Goal: Information Seeking & Learning: Learn about a topic

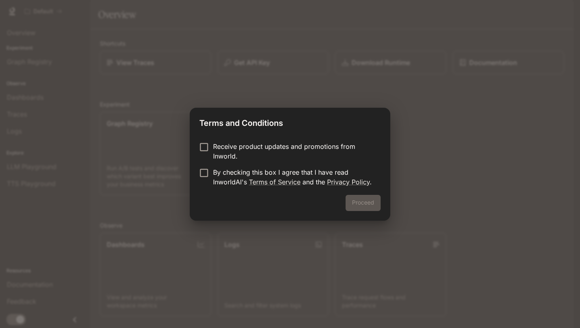
click at [242, 141] on div "Receive product updates and promotions from Inworld. By checking this box I agr…" at bounding box center [290, 165] width 201 height 60
click at [369, 208] on button "Proceed" at bounding box center [363, 203] width 35 height 16
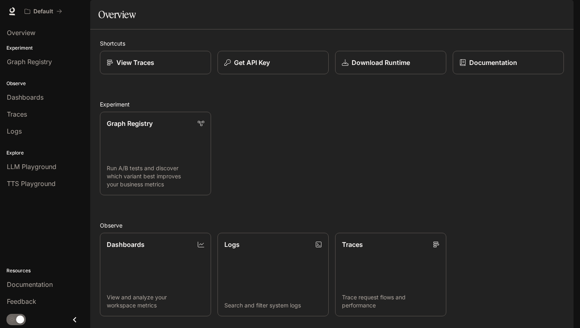
click at [125, 104] on div "Shortcuts View Traces Get API Key Download Runtime Documentation Experiment Gra…" at bounding box center [332, 238] width 464 height 398
click at [125, 75] on link "View Traces" at bounding box center [156, 63] width 112 height 24
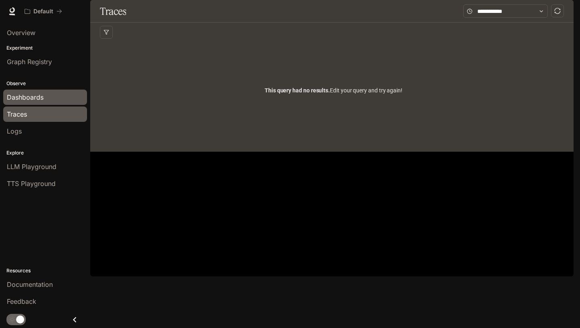
click at [53, 100] on div "Dashboards" at bounding box center [45, 97] width 77 height 10
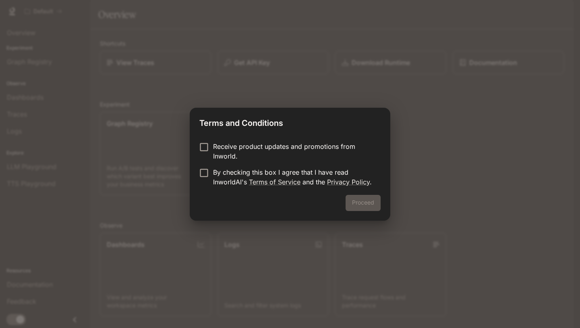
click at [281, 148] on p "Receive product updates and promotions from Inworld." at bounding box center [293, 150] width 161 height 19
click at [281, 160] on form "Receive product updates and promotions from Inworld. By checking this box I agr…" at bounding box center [289, 163] width 181 height 45
click at [290, 182] on link "Terms of Service" at bounding box center [275, 182] width 52 height 8
click at [258, 180] on link "Terms of Service" at bounding box center [275, 182] width 52 height 8
